Goal: Navigation & Orientation: Find specific page/section

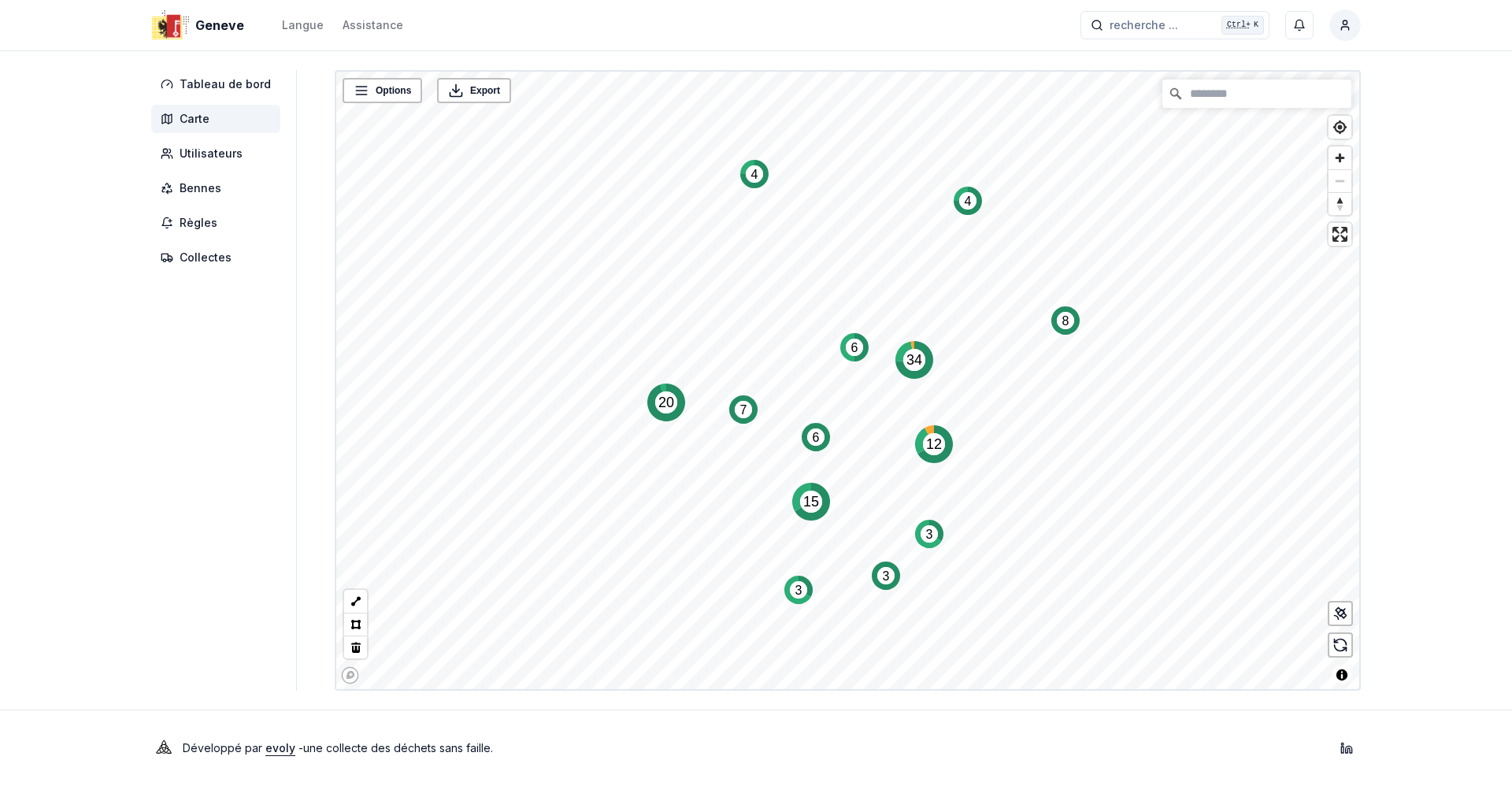
click at [145, 507] on div "Tableau de bord Carte Utilisateurs Bennes Règles Collectes Options Export 3 3 8…" at bounding box center [756, 381] width 1260 height 621
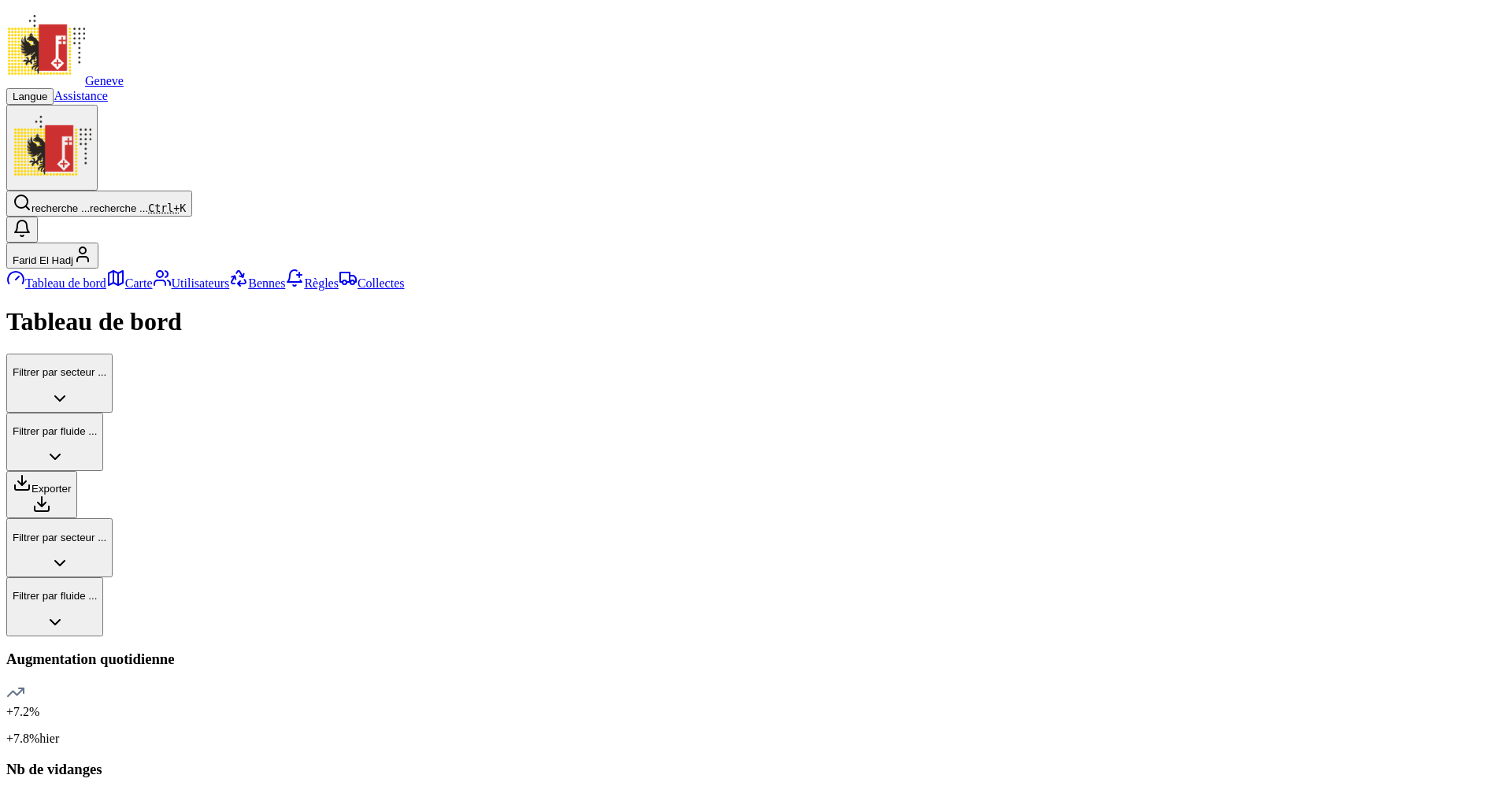
click at [229, 291] on aside "Tableau de bord Carte Utilisateurs Bennes Règles Collectes" at bounding box center [756, 279] width 1500 height 22
